Goal: Task Accomplishment & Management: Manage account settings

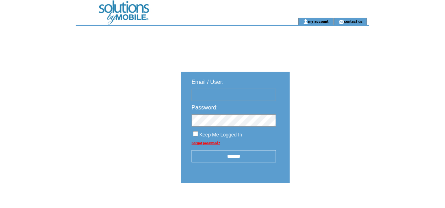
type input "**********"
click at [238, 160] on input "******" at bounding box center [234, 156] width 85 height 12
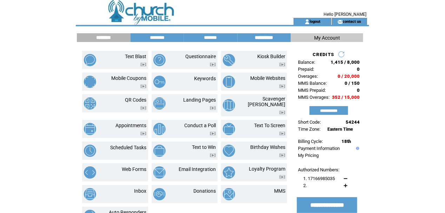
click at [271, 35] on input "**********" at bounding box center [264, 38] width 53 height 6
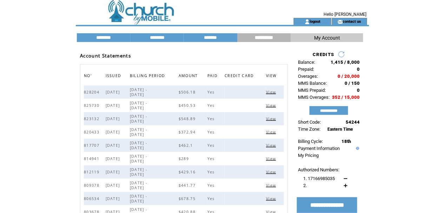
click at [274, 93] on span "View" at bounding box center [272, 92] width 12 height 5
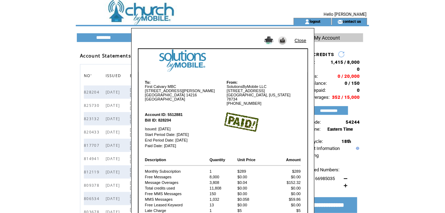
click at [283, 40] on img at bounding box center [282, 40] width 8 height 8
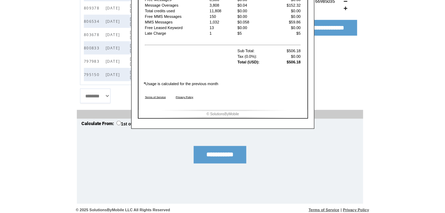
scroll to position [179, 0]
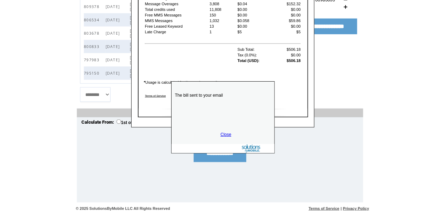
click at [228, 134] on link "Close" at bounding box center [226, 134] width 11 height 5
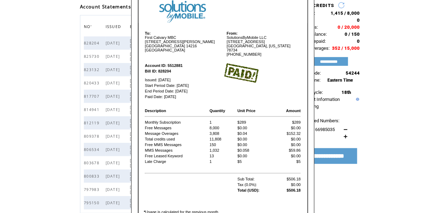
scroll to position [39, 0]
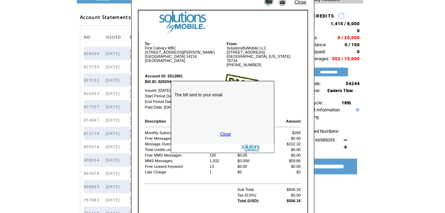
click at [221, 135] on link "Close" at bounding box center [225, 134] width 11 height 5
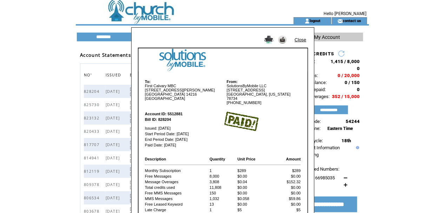
scroll to position [0, 0]
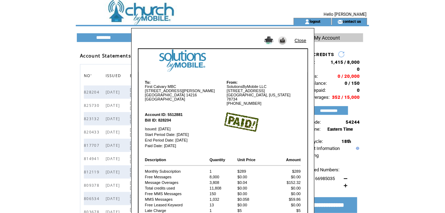
click at [301, 39] on link "Close" at bounding box center [301, 40] width 12 height 5
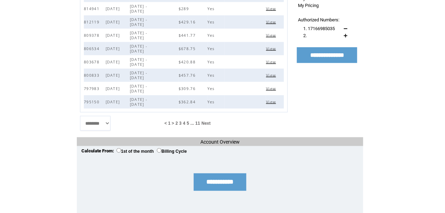
scroll to position [179, 0]
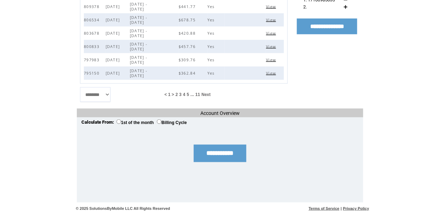
click at [163, 121] on label "Billing Cycle" at bounding box center [172, 122] width 30 height 5
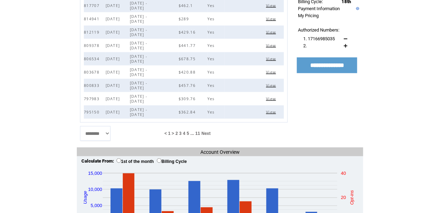
scroll to position [175, 0]
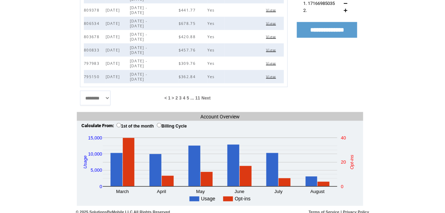
click at [210, 98] on span "Next" at bounding box center [205, 98] width 9 height 5
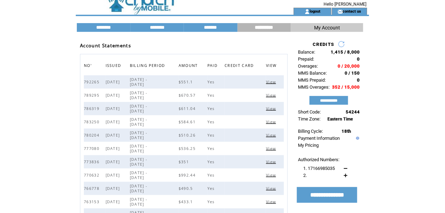
scroll to position [0, 0]
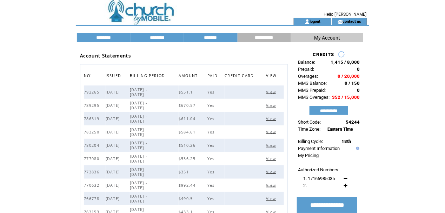
click at [272, 93] on span "View" at bounding box center [272, 92] width 12 height 5
